Goal: Transaction & Acquisition: Register for event/course

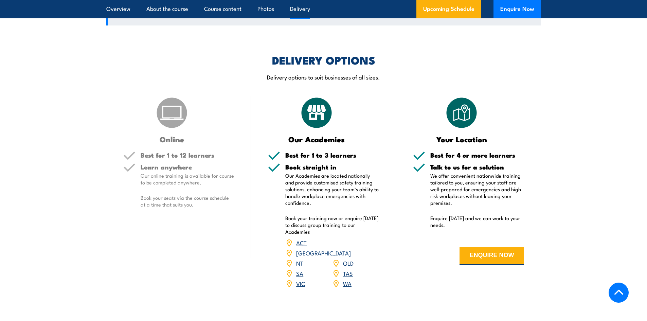
scroll to position [1019, 0]
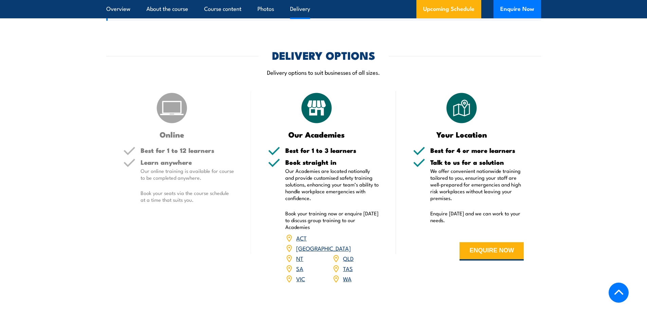
click at [298, 283] on link "VIC" at bounding box center [300, 278] width 9 height 8
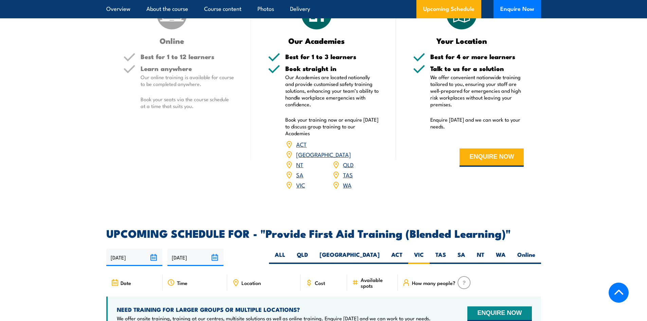
scroll to position [1006, 0]
